Goal: Navigation & Orientation: Find specific page/section

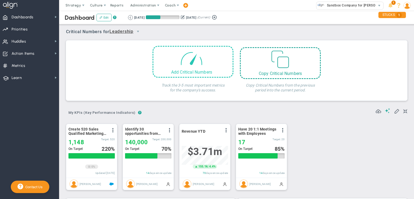
scroll to position [19, 46]
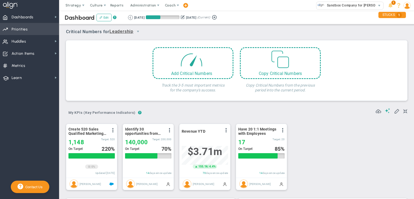
click at [22, 27] on span "Priorities" at bounding box center [20, 29] width 16 height 11
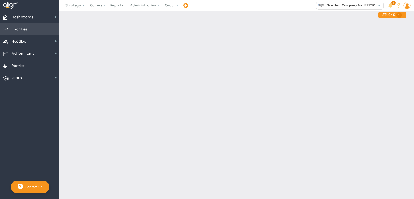
checkbox input "false"
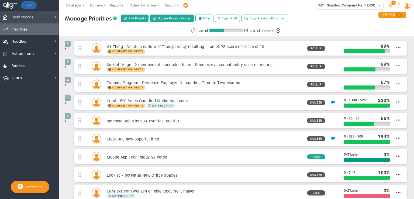
click at [26, 18] on span "Dashboards" at bounding box center [23, 17] width 22 height 11
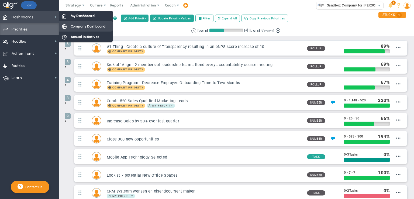
click at [84, 26] on span "Company Dashboard" at bounding box center [88, 26] width 35 height 5
